Goal: Information Seeking & Learning: Learn about a topic

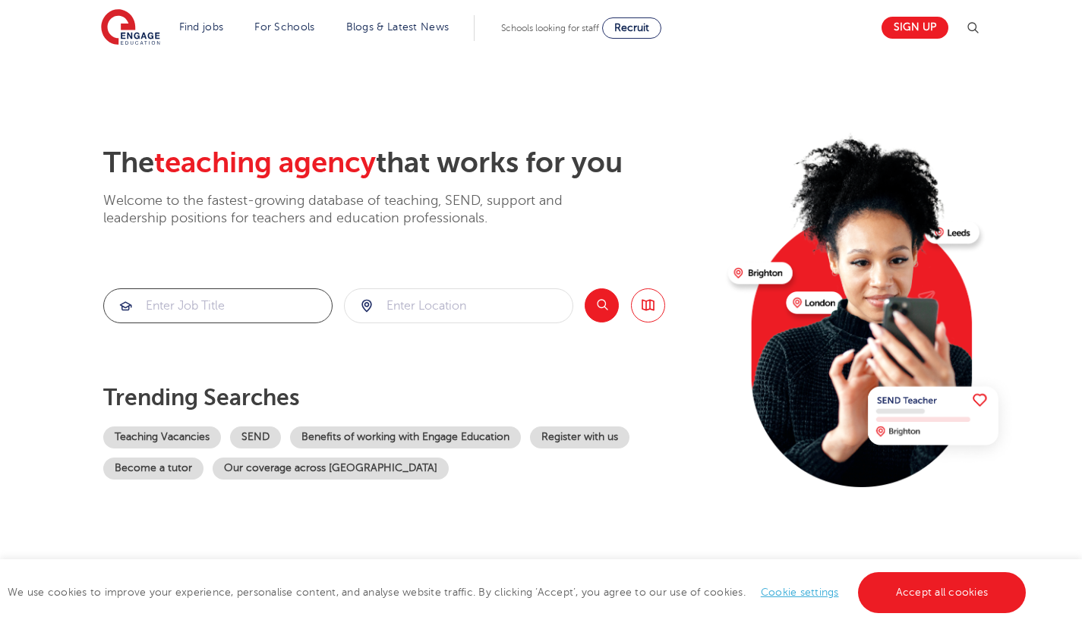
click at [273, 305] on input "search" at bounding box center [218, 305] width 228 height 33
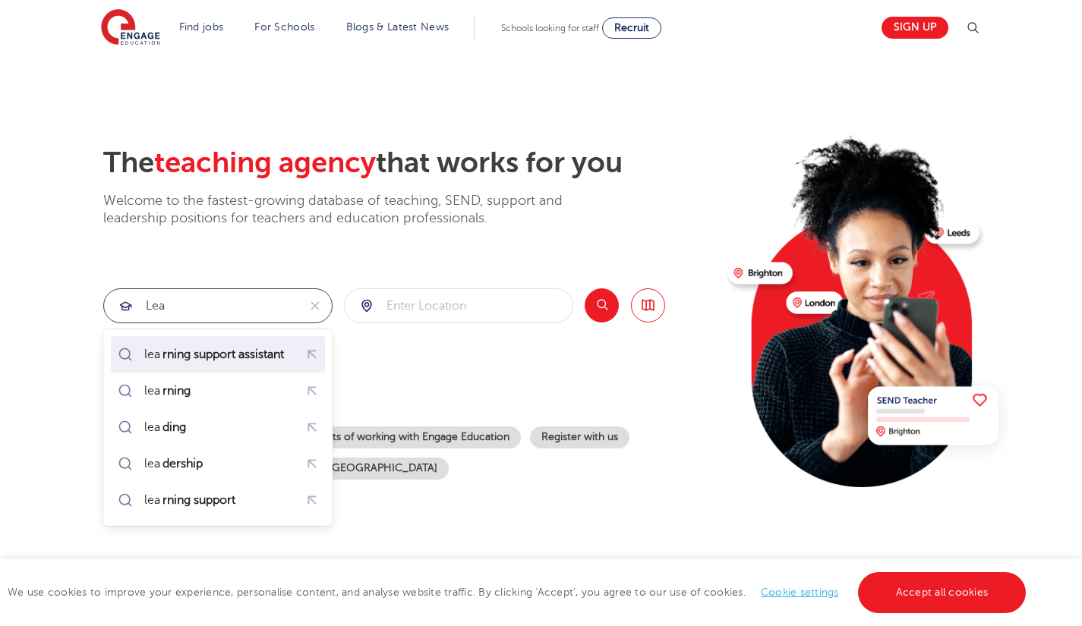
click at [216, 355] on mark "rning support assistant" at bounding box center [223, 354] width 126 height 18
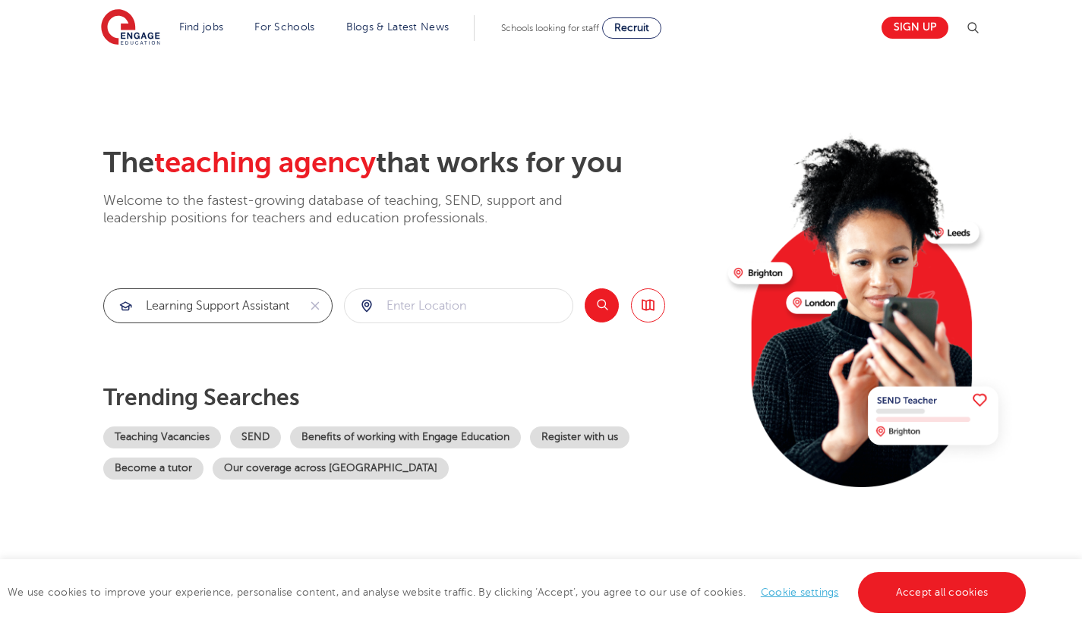
drag, startPoint x: 246, startPoint y: 309, endPoint x: 428, endPoint y: 284, distance: 183.9
click at [428, 284] on div "The teaching agency that works for you Welcome to the fastest-growing database …" at bounding box center [409, 330] width 613 height 368
type input "learning support practioner"
click button "Submit" at bounding box center [0, 0] width 0 height 0
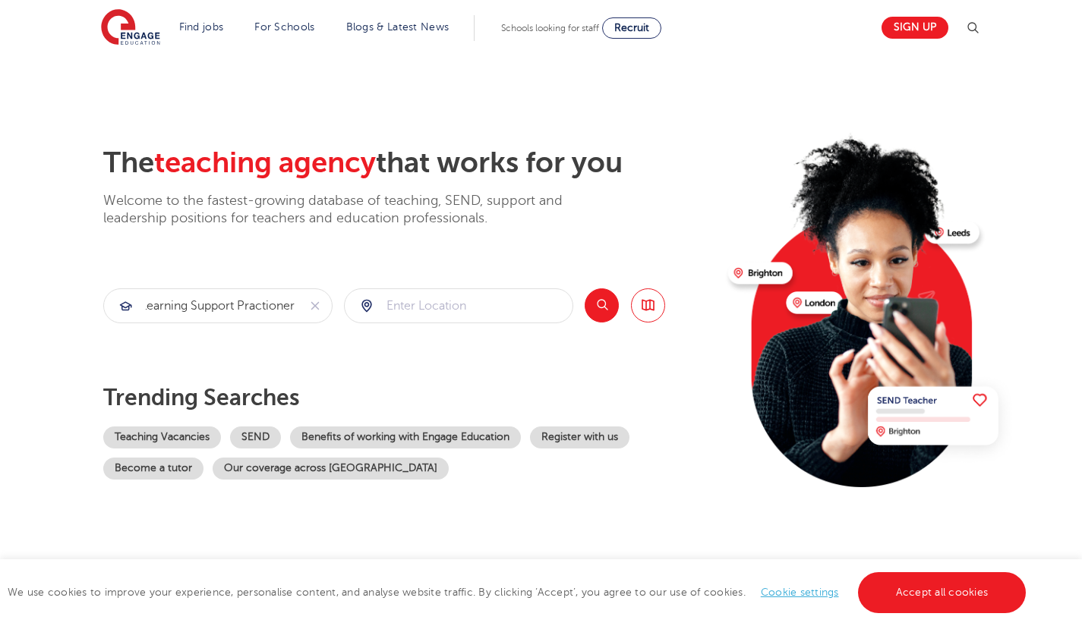
scroll to position [0, 0]
